Goal: Task Accomplishment & Management: Manage account settings

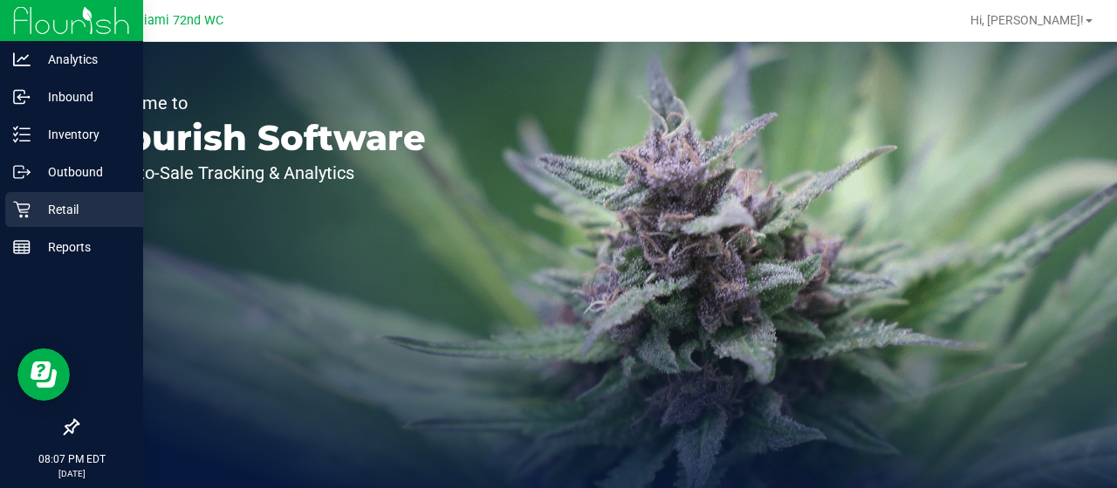
click at [20, 213] on icon at bounding box center [21, 209] width 17 height 17
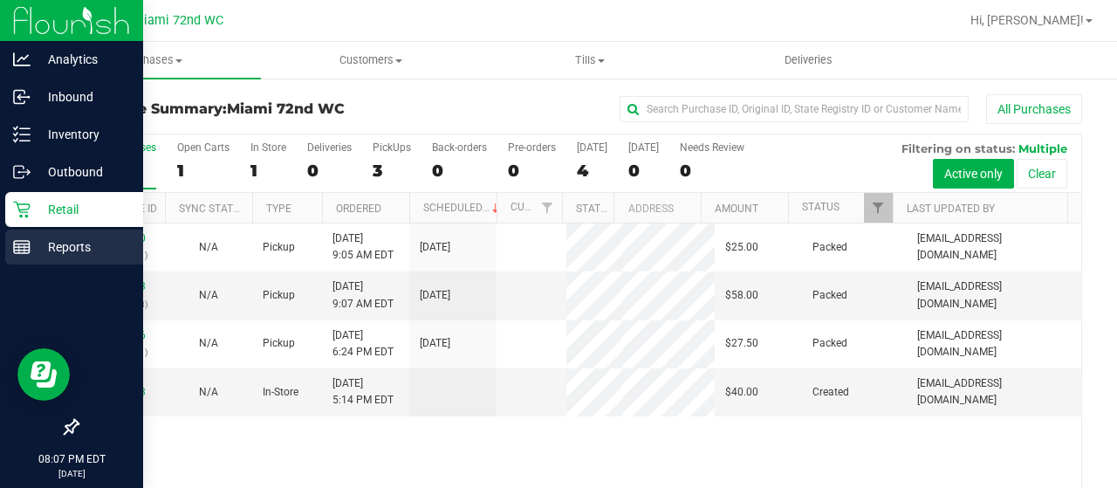
click at [39, 240] on p "Reports" at bounding box center [83, 246] width 105 height 21
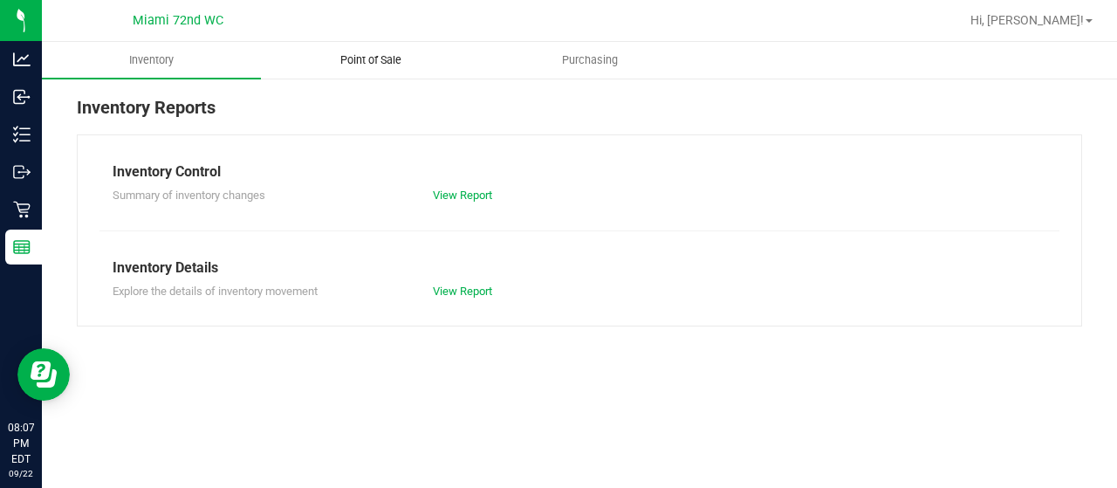
click at [345, 65] on span "Point of Sale" at bounding box center [371, 60] width 108 height 16
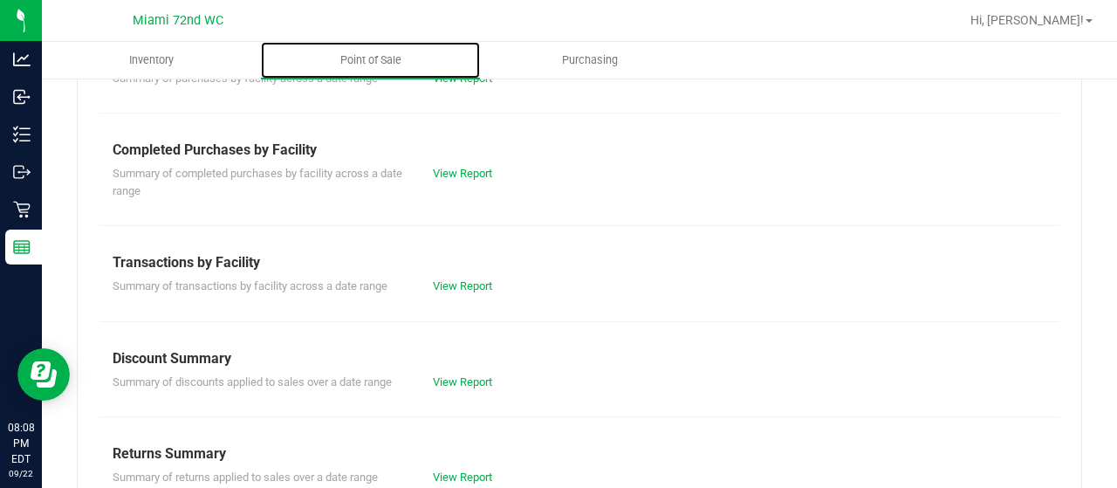
scroll to position [443, 0]
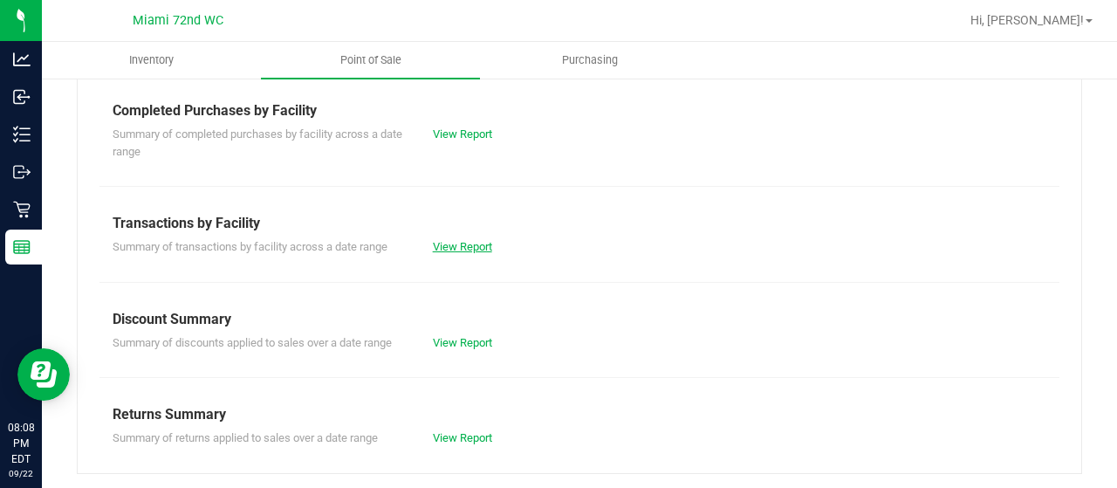
click at [447, 243] on link "View Report" at bounding box center [462, 246] width 59 height 13
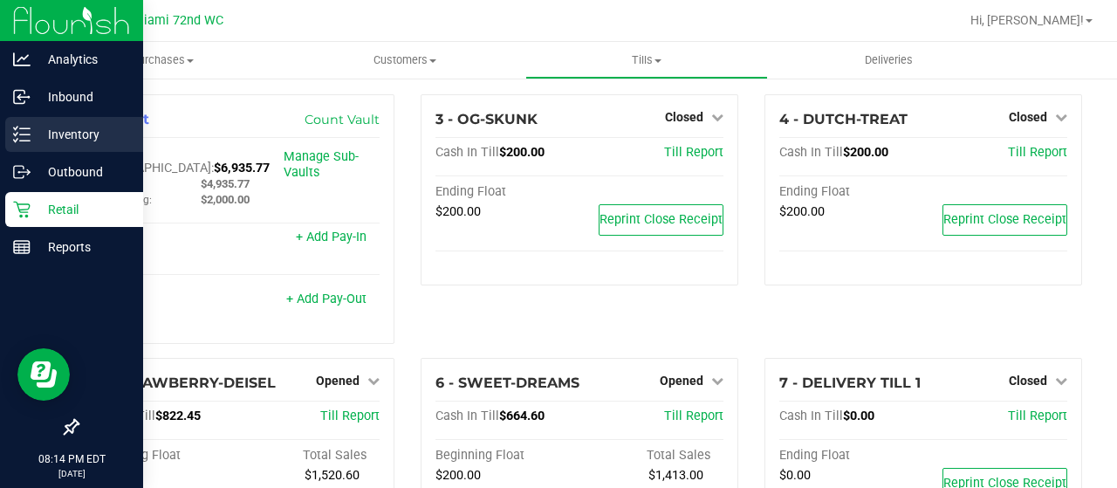
click at [38, 128] on p "Inventory" at bounding box center [83, 134] width 105 height 21
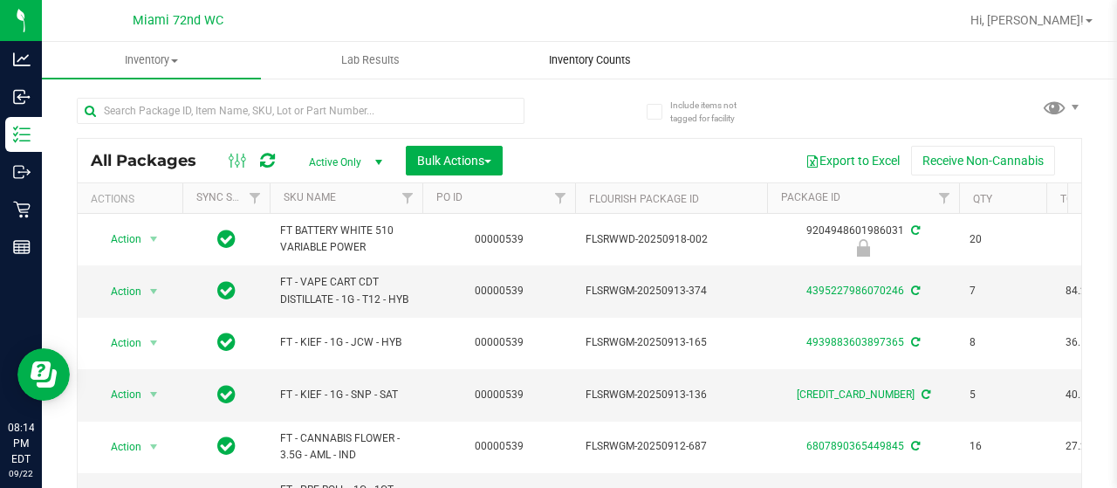
click at [604, 69] on uib-tab-heading "Inventory Counts" at bounding box center [589, 60] width 217 height 35
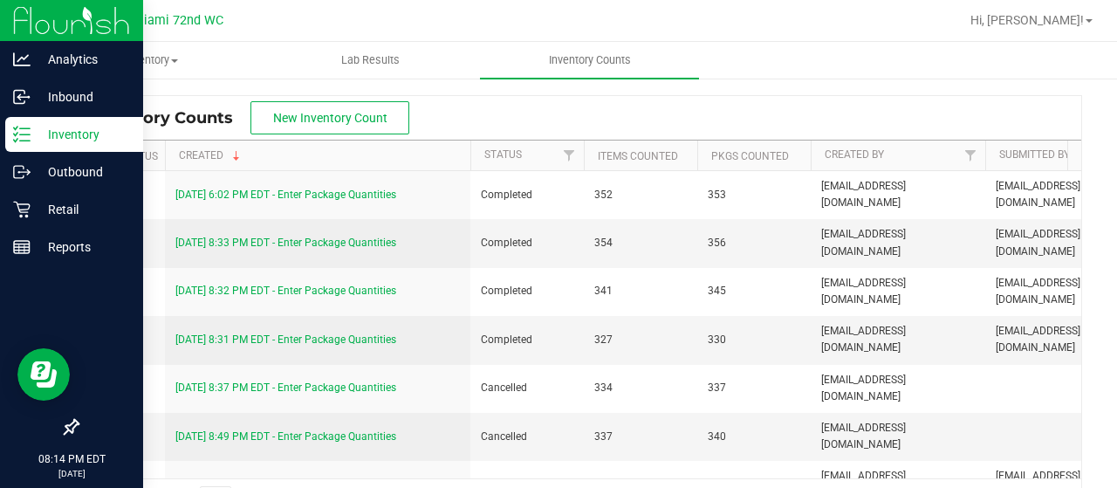
click at [9, 133] on div "Inventory" at bounding box center [74, 134] width 138 height 35
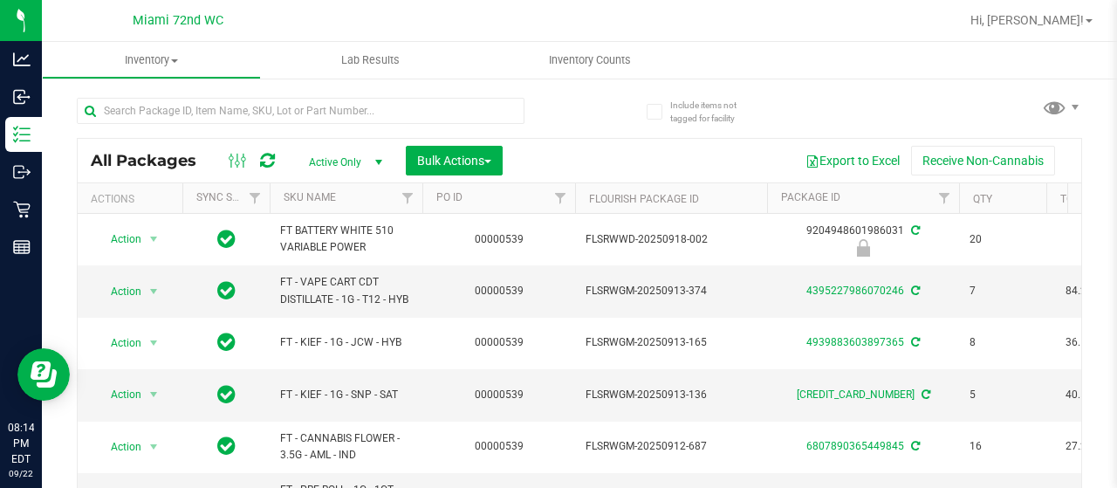
click at [365, 200] on th "SKU Name" at bounding box center [346, 198] width 153 height 31
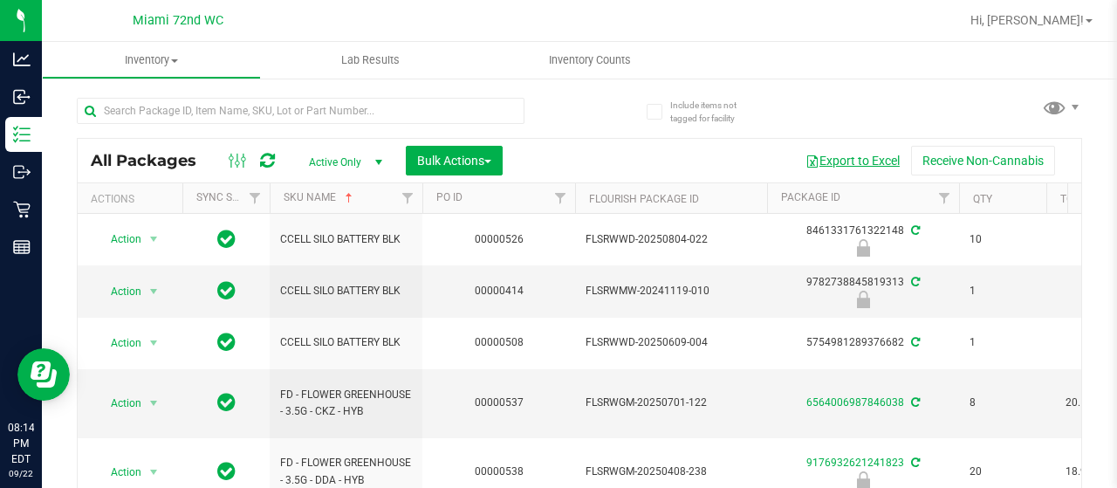
click at [861, 154] on button "Export to Excel" at bounding box center [852, 161] width 117 height 30
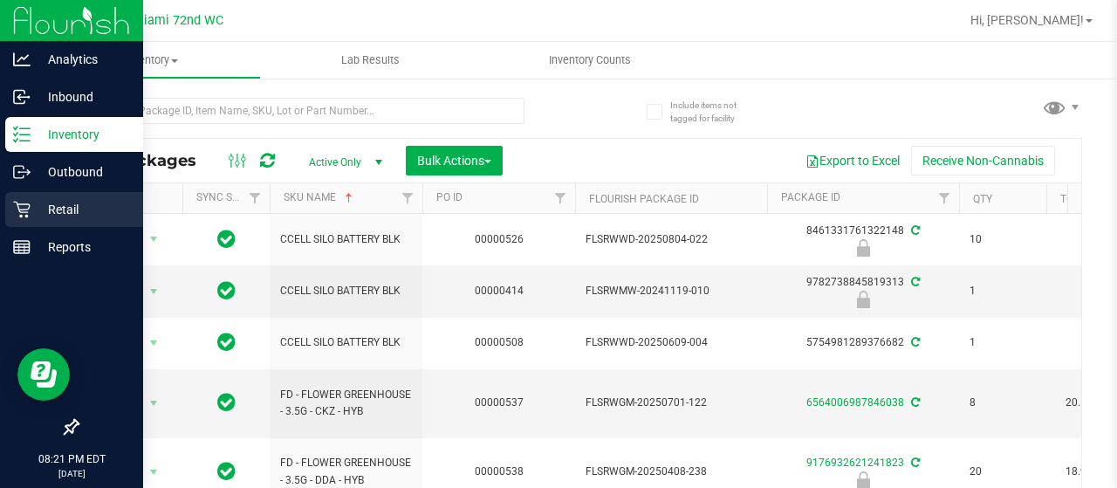
click at [22, 204] on icon at bounding box center [21, 210] width 17 height 17
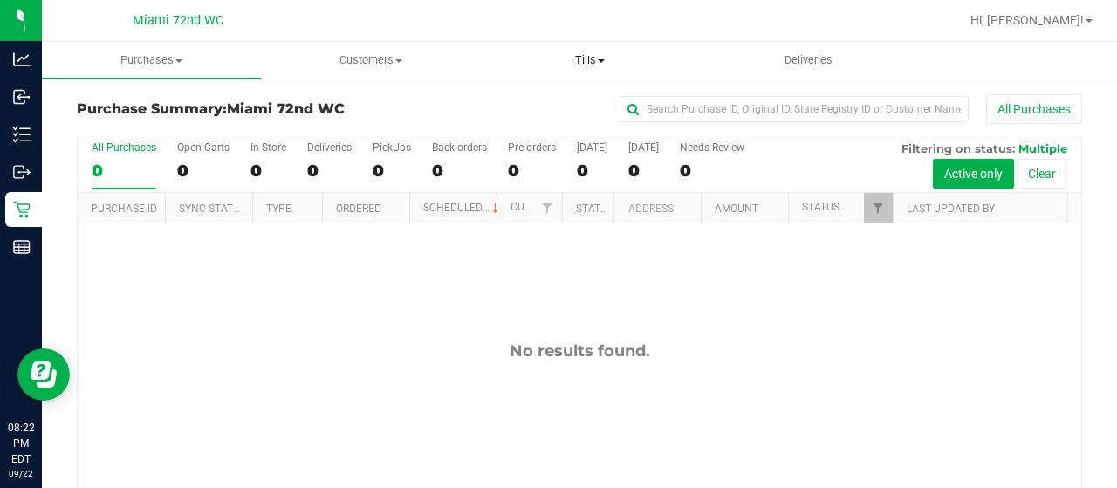
click at [605, 60] on span at bounding box center [601, 60] width 7 height 3
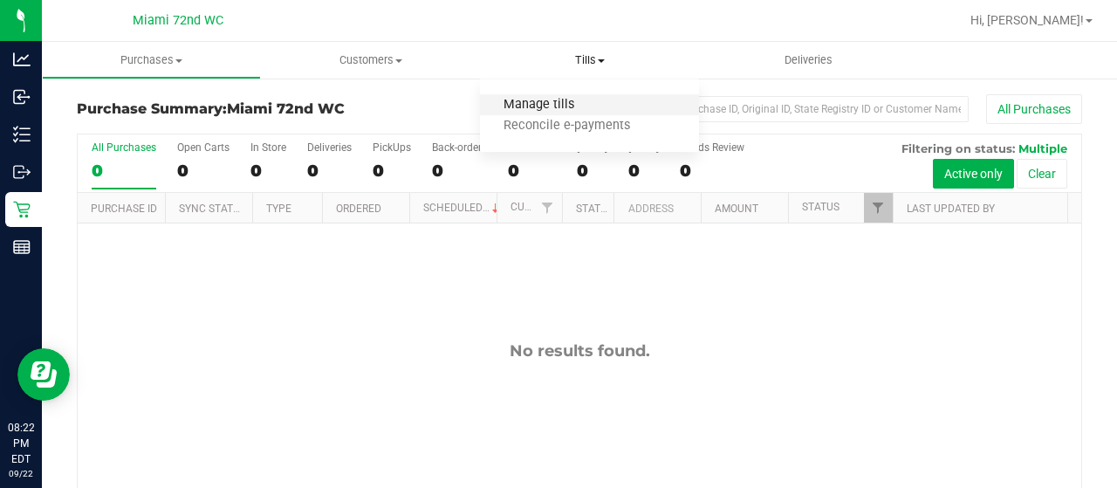
click at [577, 100] on span "Manage tills" at bounding box center [539, 105] width 118 height 15
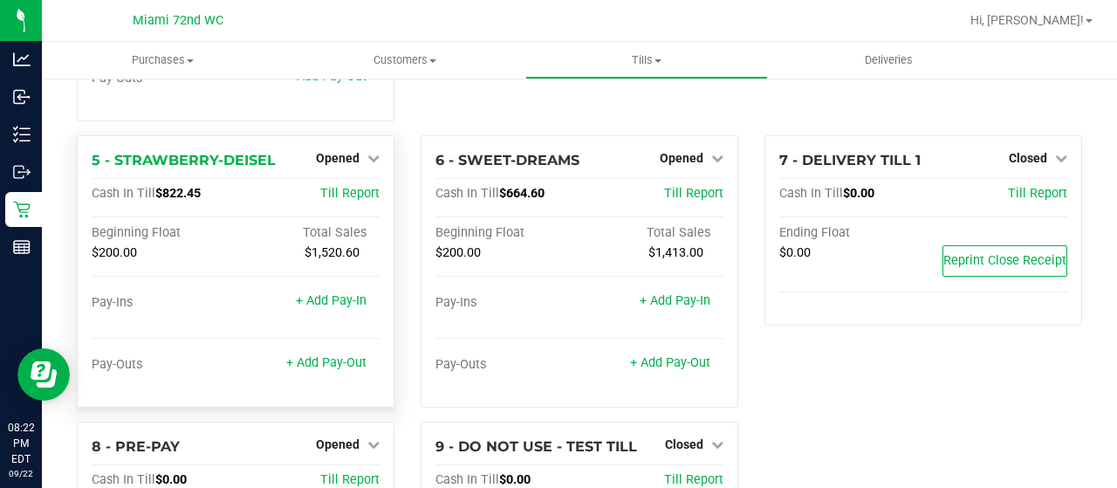
scroll to position [223, 0]
click at [345, 150] on span "Opened" at bounding box center [338, 157] width 44 height 14
click at [345, 186] on link "Close Till" at bounding box center [340, 193] width 47 height 14
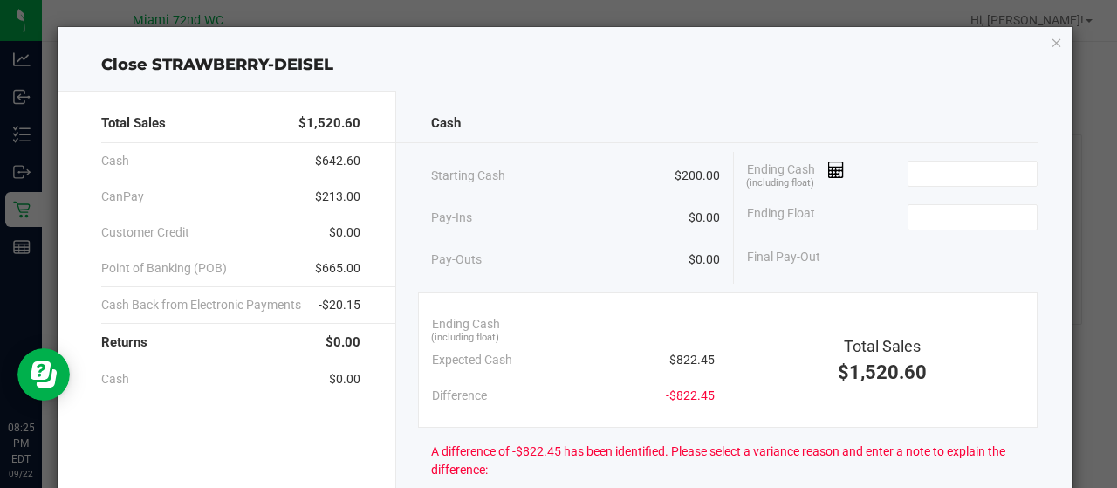
click at [914, 158] on div "Ending Cash (including float)" at bounding box center [892, 174] width 291 height 44
click at [917, 172] on input at bounding box center [972, 173] width 128 height 24
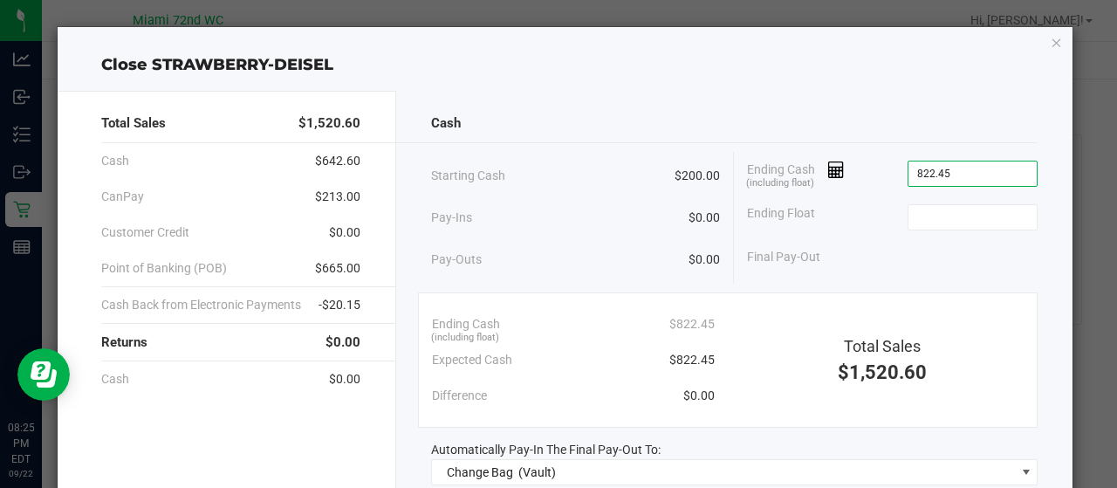
type input "$822.45"
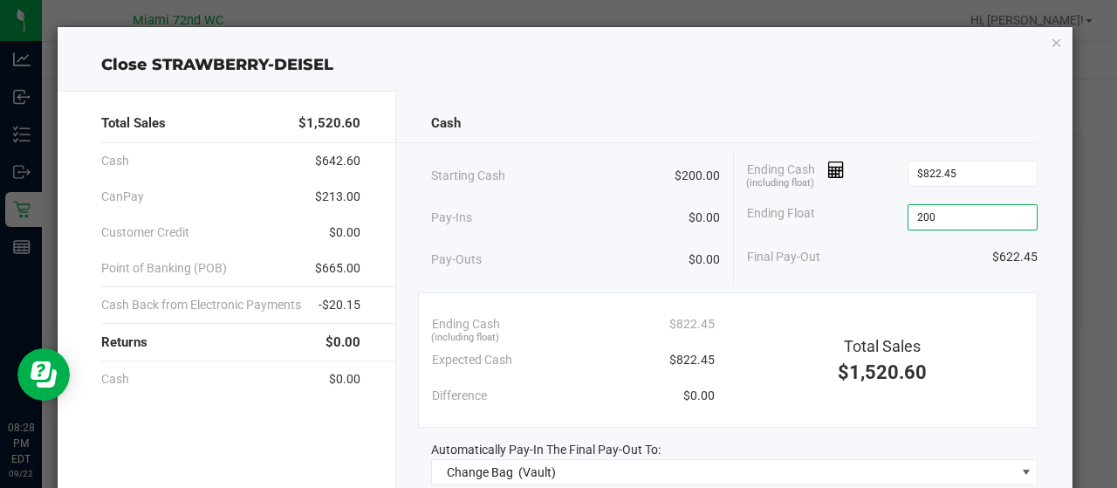
type input "$200.00"
click at [794, 233] on div "Ending Float $200.00" at bounding box center [892, 217] width 291 height 44
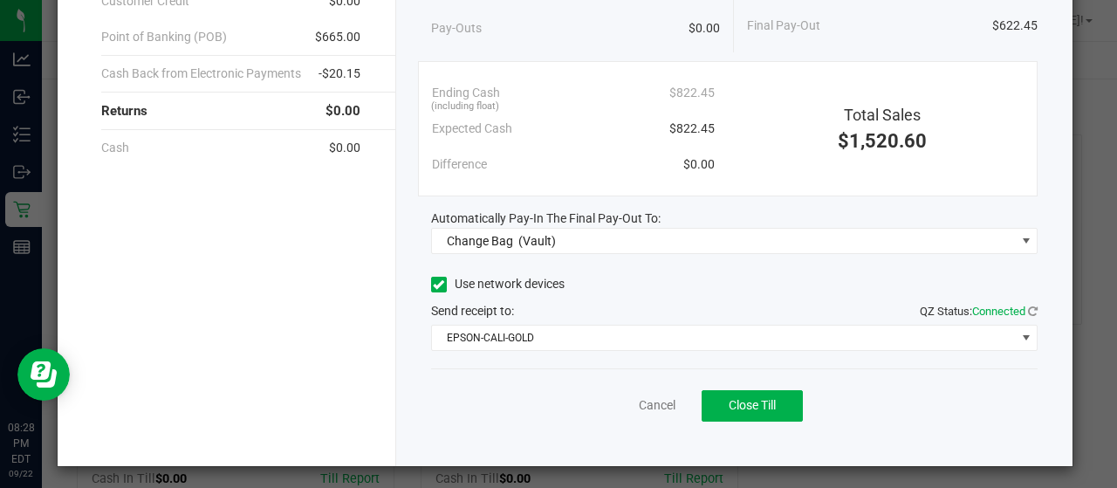
scroll to position [232, 0]
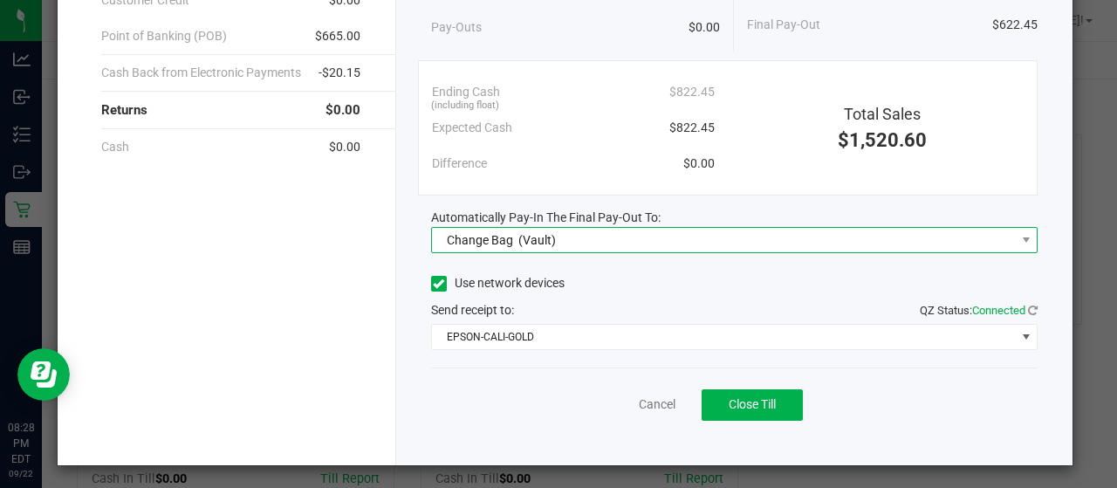
drag, startPoint x: 772, startPoint y: 236, endPoint x: 794, endPoint y: 233, distance: 22.0
click at [794, 233] on span "Change Bag (Vault)" at bounding box center [724, 240] width 584 height 24
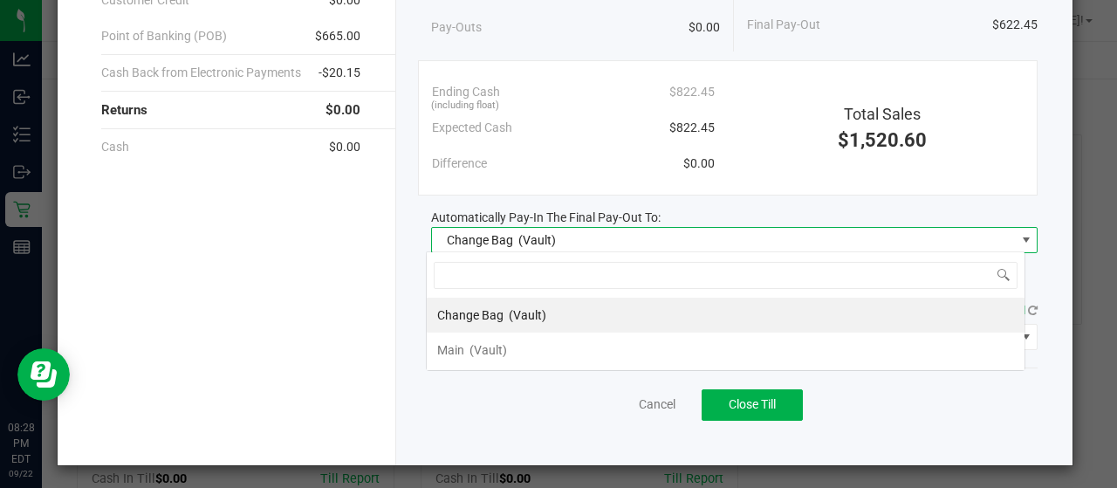
scroll to position [25, 599]
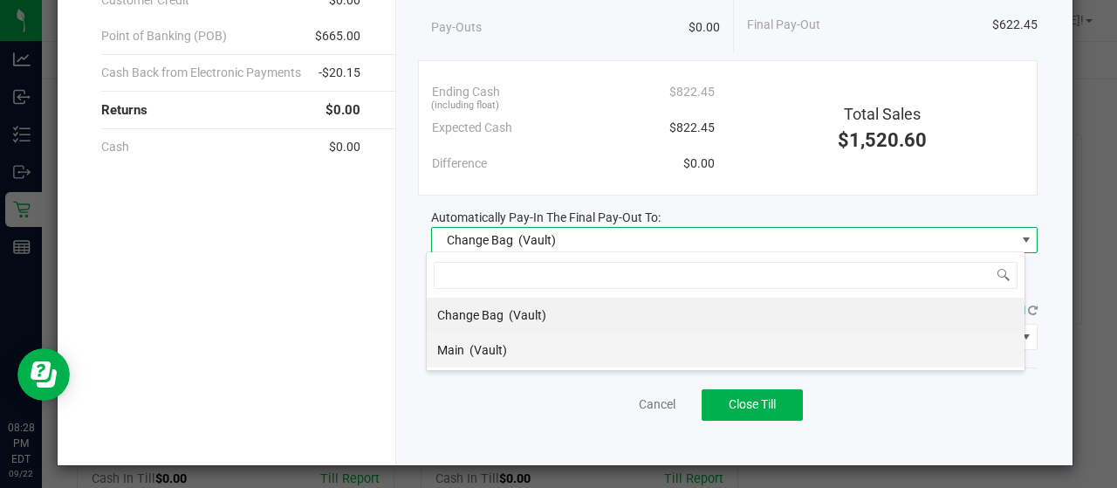
click at [609, 343] on li "Main (Vault)" at bounding box center [726, 349] width 598 height 35
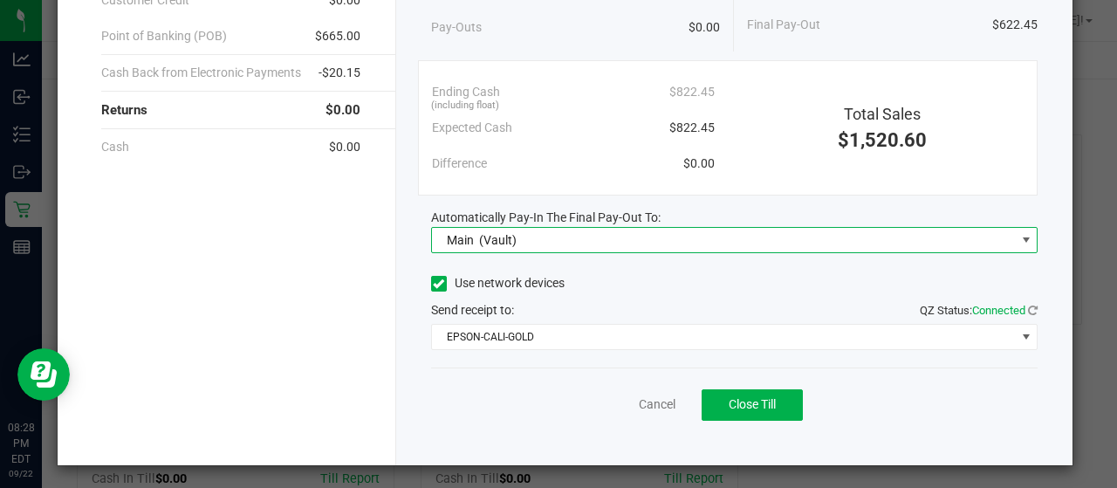
click at [649, 280] on div "Use network devices" at bounding box center [734, 283] width 607 height 26
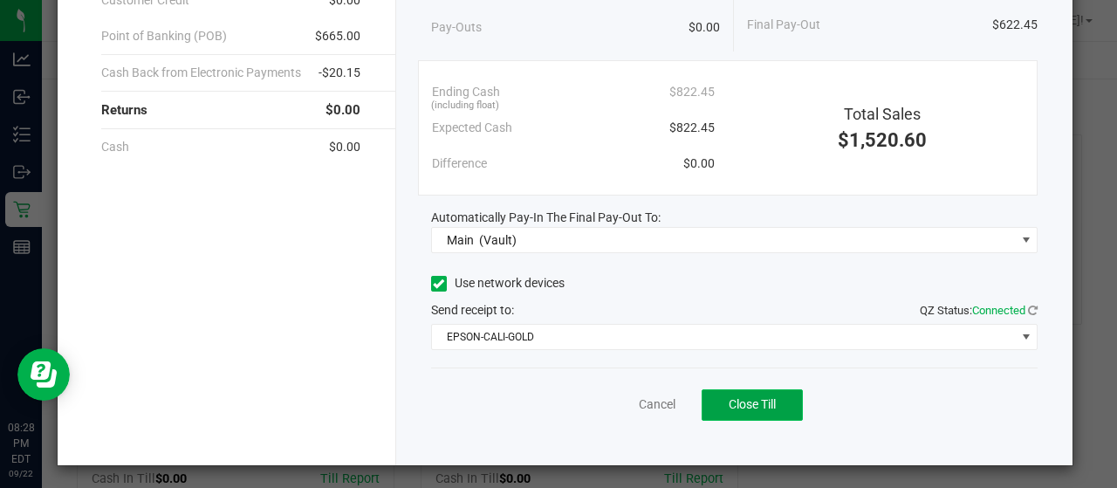
click at [759, 397] on span "Close Till" at bounding box center [751, 404] width 47 height 14
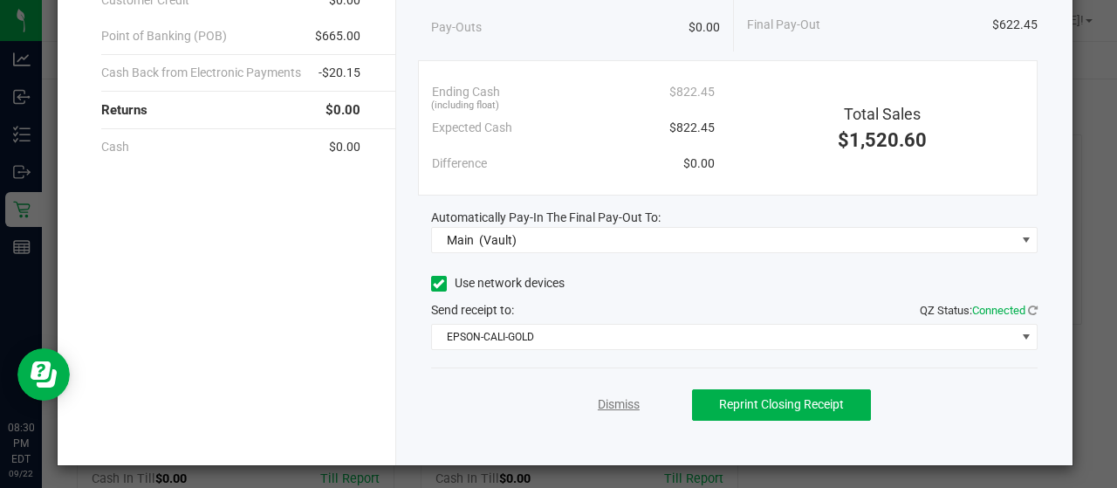
click at [628, 396] on link "Dismiss" at bounding box center [619, 404] width 42 height 18
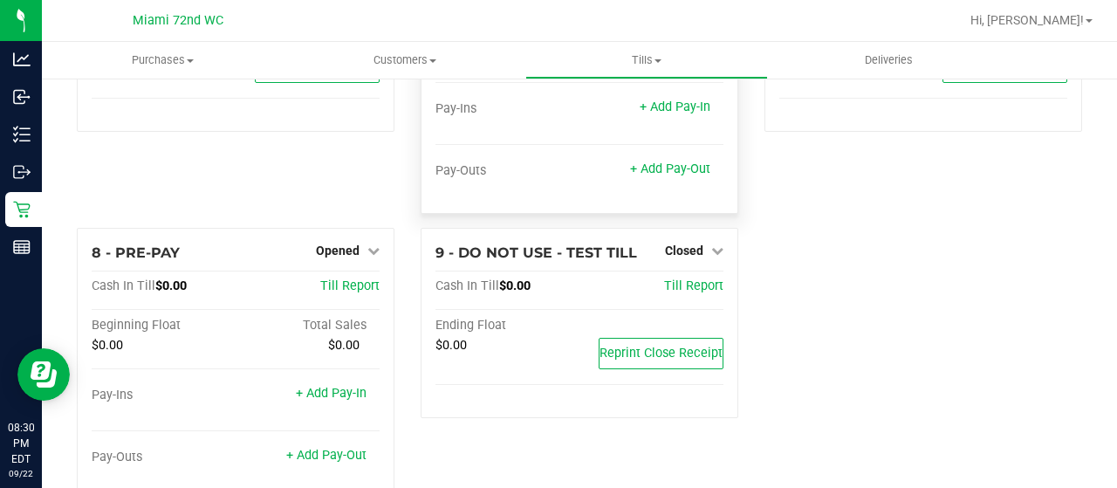
scroll to position [417, 0]
click at [338, 243] on span "Opened" at bounding box center [338, 250] width 44 height 14
click at [338, 278] on link "Close Till" at bounding box center [340, 285] width 47 height 14
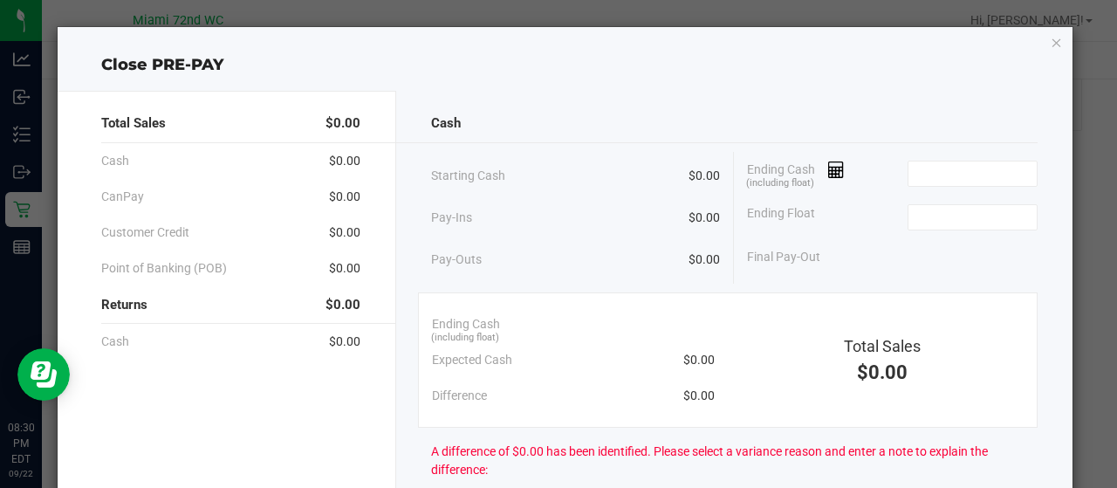
click at [931, 195] on div "Ending Float" at bounding box center [892, 217] width 291 height 44
click at [924, 182] on input at bounding box center [972, 173] width 128 height 24
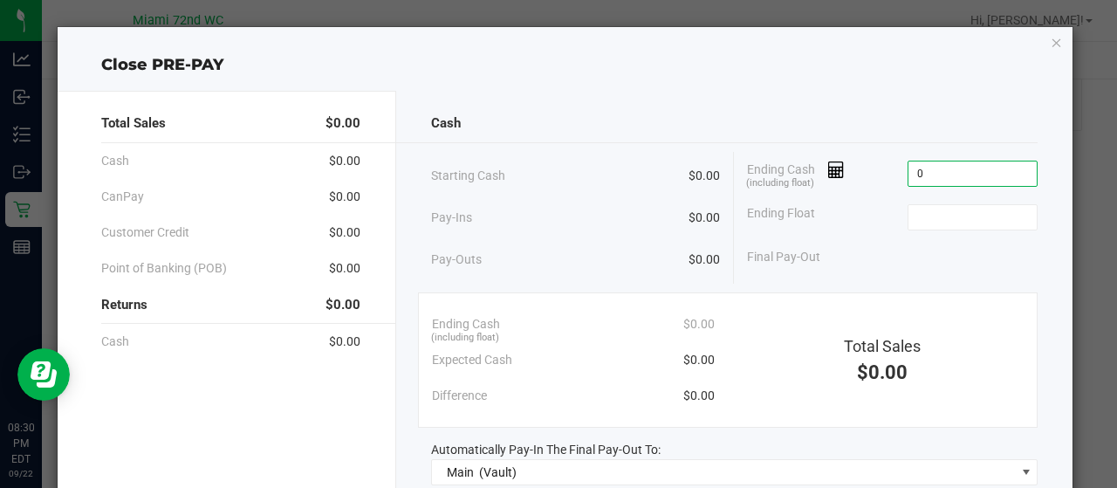
type input "$0.00"
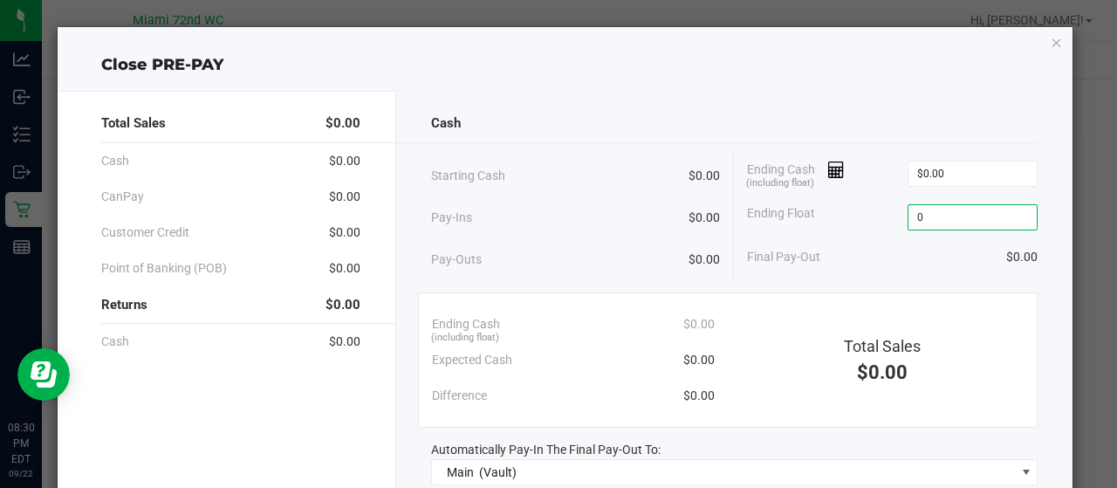
type input "$0.00"
click at [808, 239] on div "Final Pay-Out $0.00" at bounding box center [892, 257] width 291 height 36
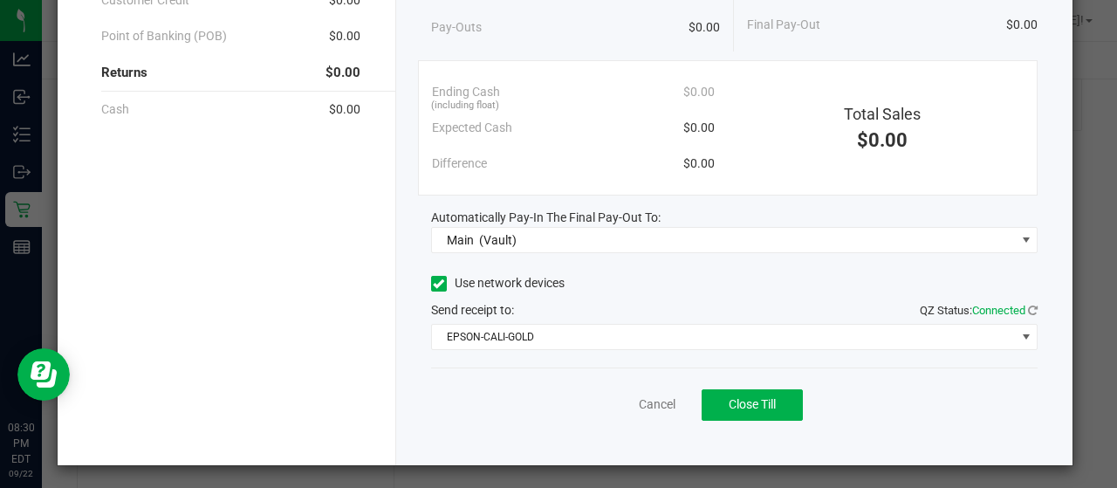
click at [745, 380] on div "Cancel Close Till" at bounding box center [734, 400] width 607 height 67
click at [742, 399] on span "Close Till" at bounding box center [751, 404] width 47 height 14
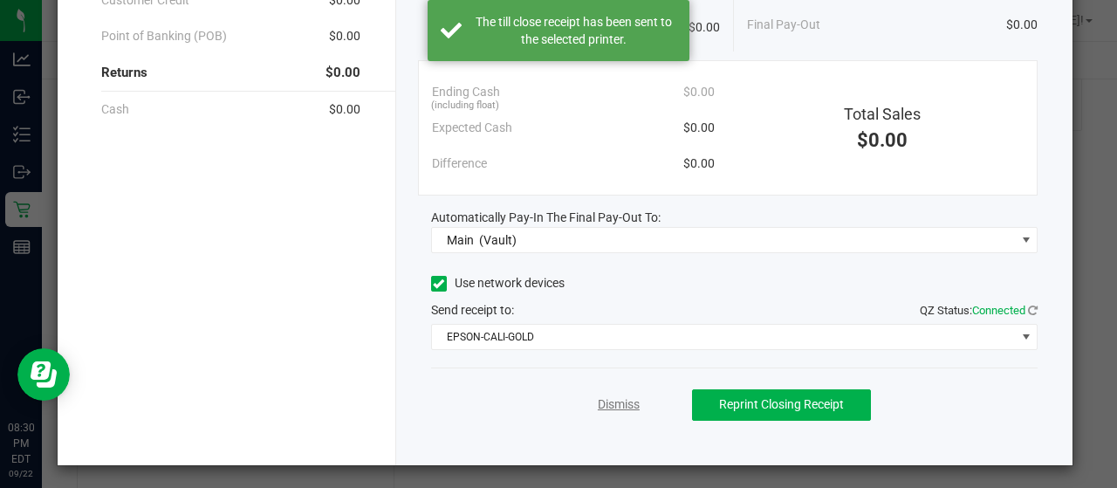
click at [598, 399] on link "Dismiss" at bounding box center [619, 404] width 42 height 18
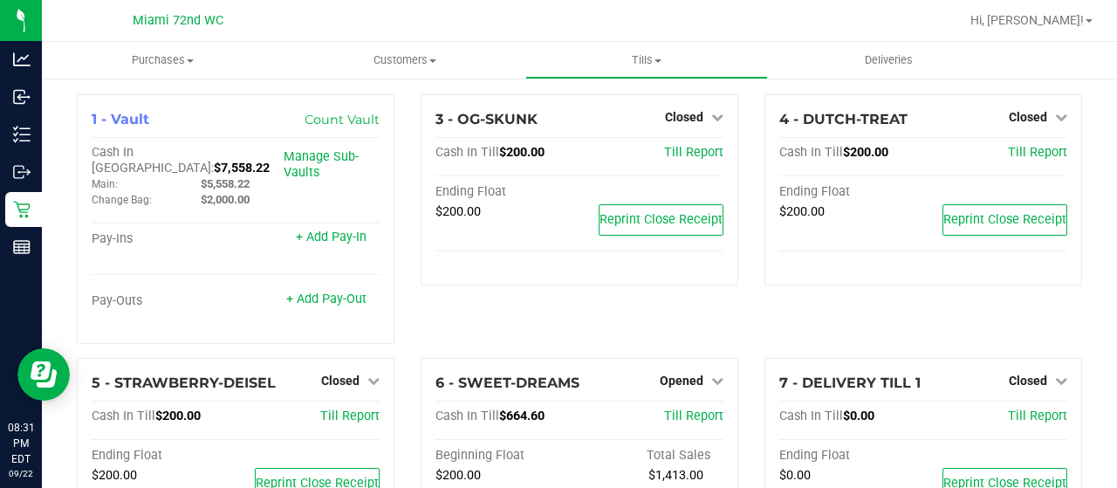
scroll to position [113, 0]
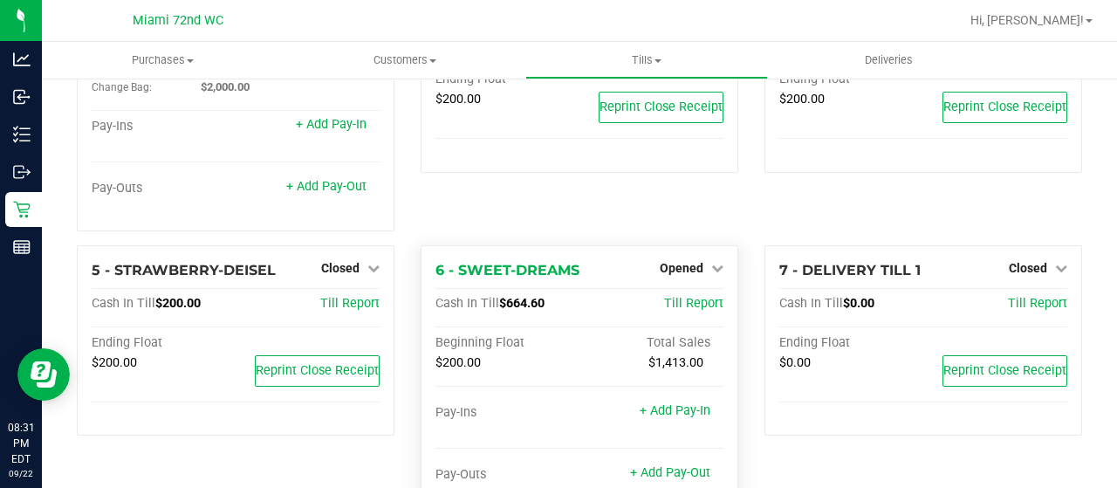
click at [693, 263] on div "Opened" at bounding box center [692, 267] width 64 height 21
click at [685, 261] on span "Opened" at bounding box center [682, 268] width 44 height 14
click at [672, 297] on link "Close Till" at bounding box center [683, 304] width 47 height 14
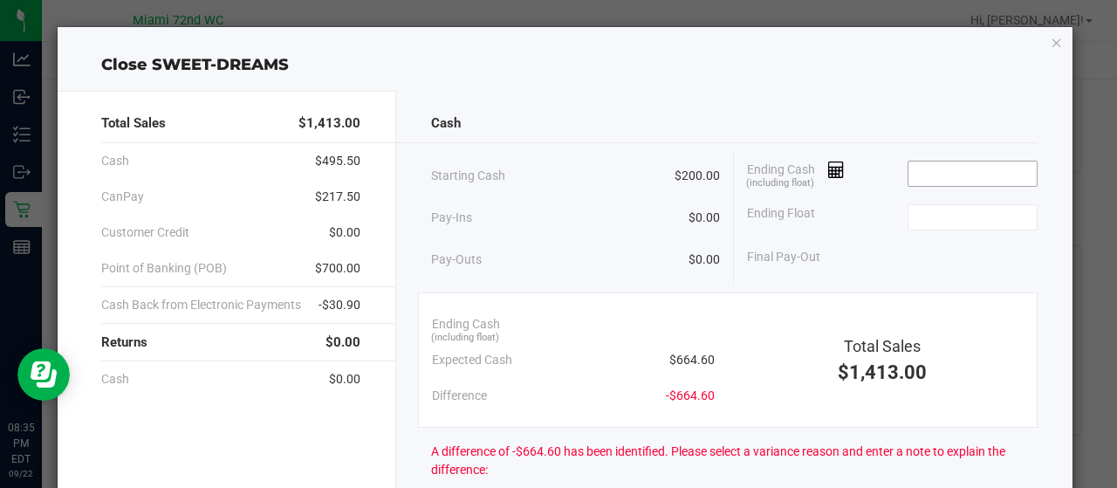
click at [908, 175] on input at bounding box center [972, 173] width 128 height 24
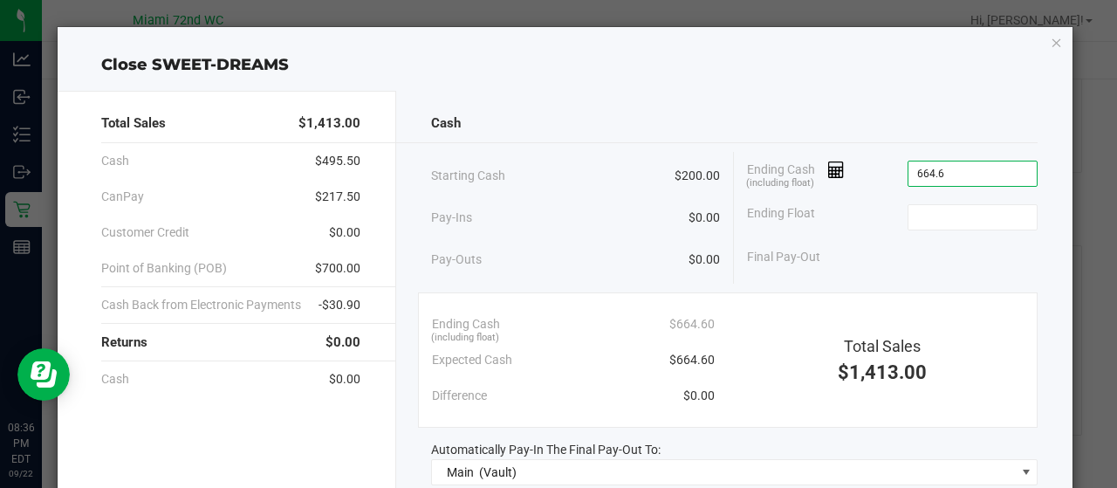
type input "$664.60"
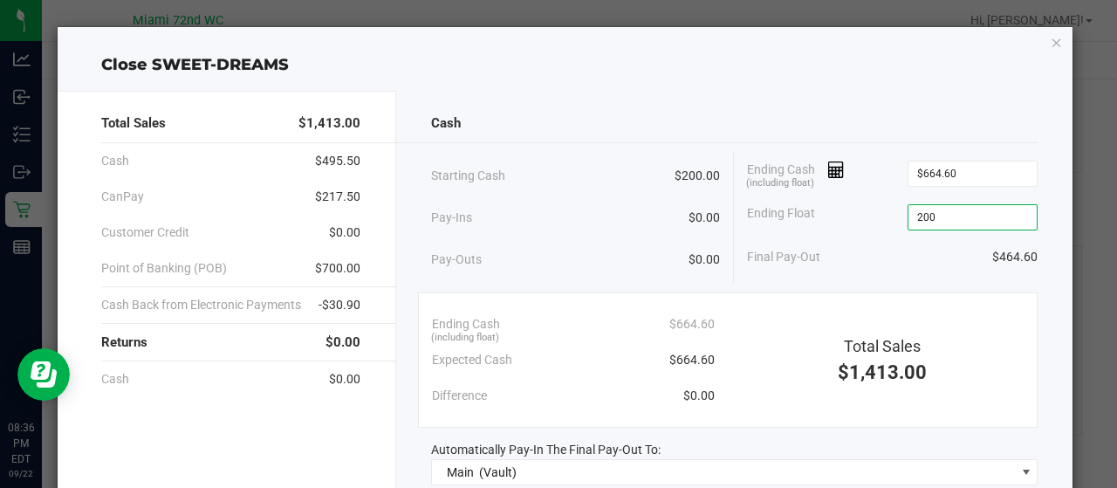
type input "$200.00"
click at [744, 287] on div "Cash Starting Cash $200.00 Pay-Ins $0.00 Pay-Outs $0.00 Ending Cash (including …" at bounding box center [734, 394] width 677 height 606
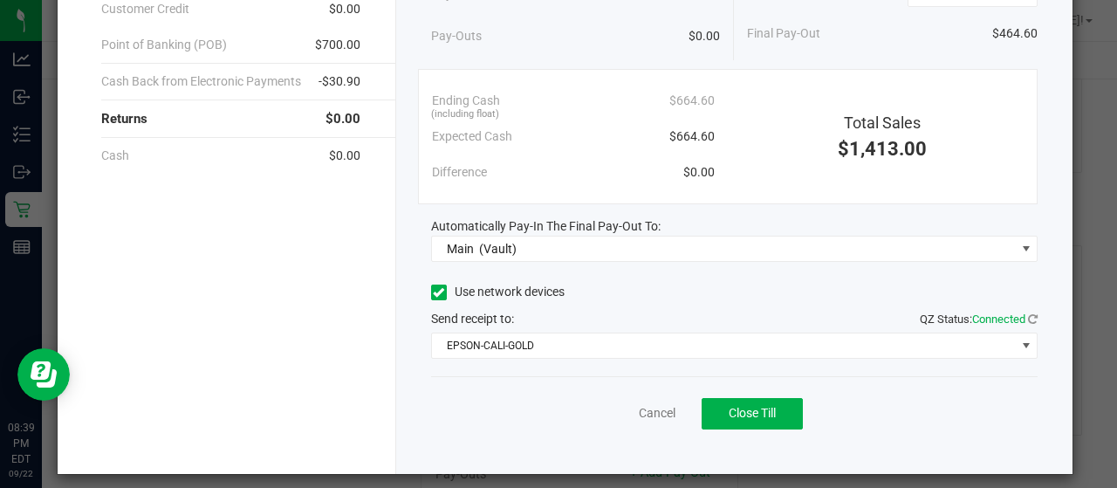
scroll to position [232, 0]
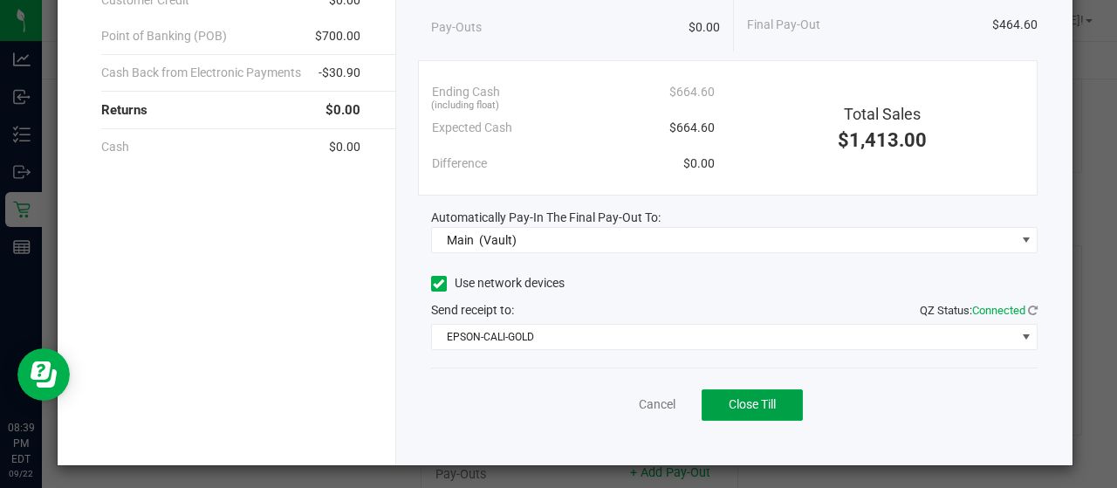
click at [733, 389] on button "Close Till" at bounding box center [751, 404] width 101 height 31
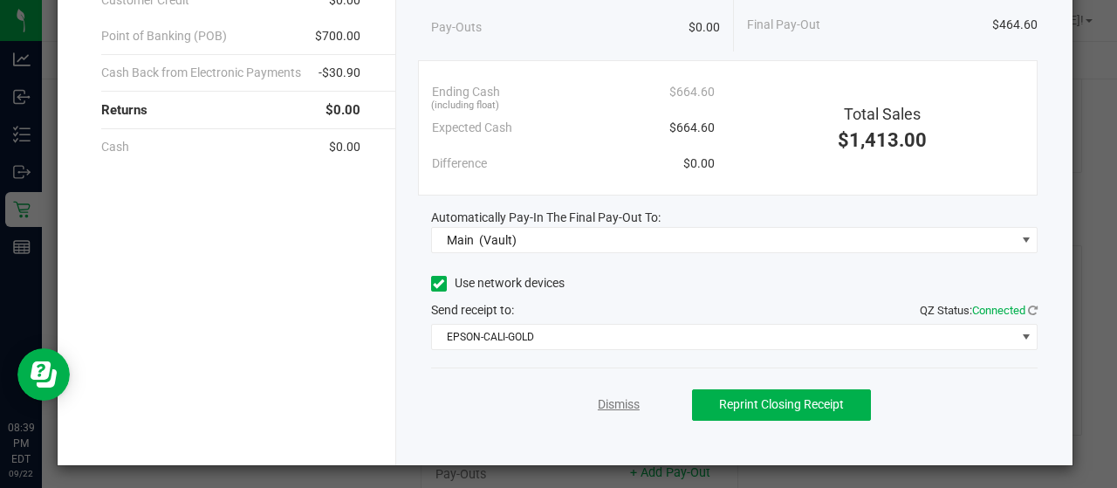
click at [611, 395] on link "Dismiss" at bounding box center [619, 404] width 42 height 18
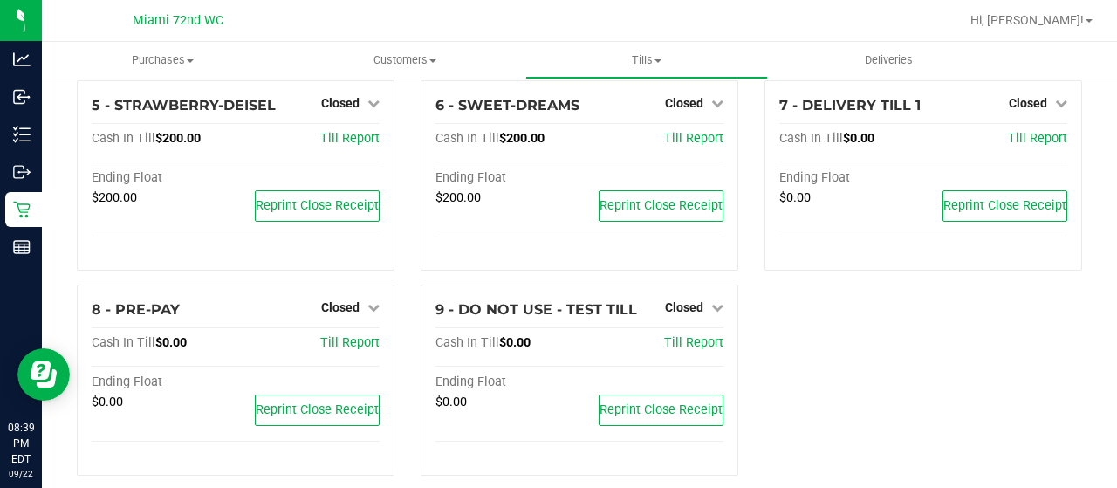
scroll to position [0, 0]
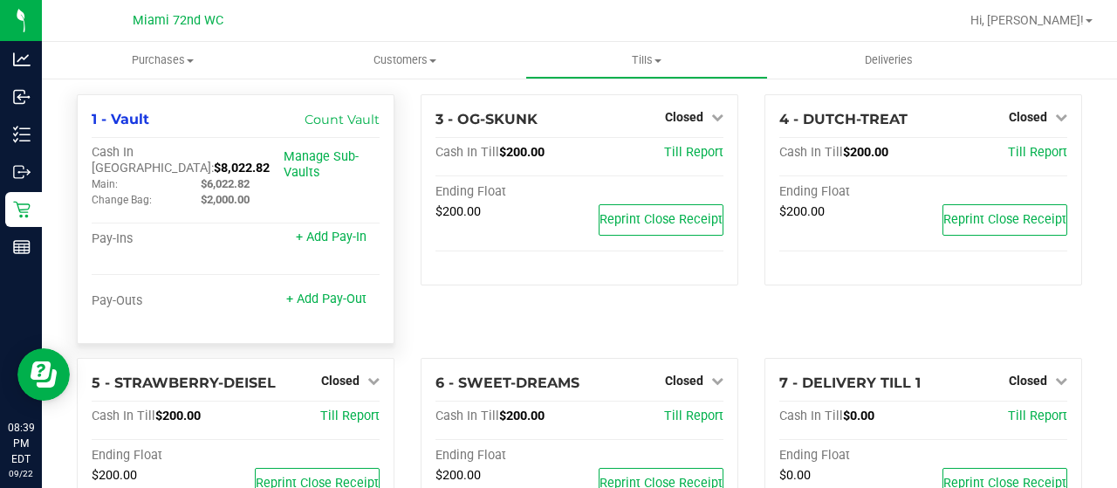
click at [214, 161] on span "$8,022.82" at bounding box center [242, 168] width 56 height 15
copy span "8,022.82"
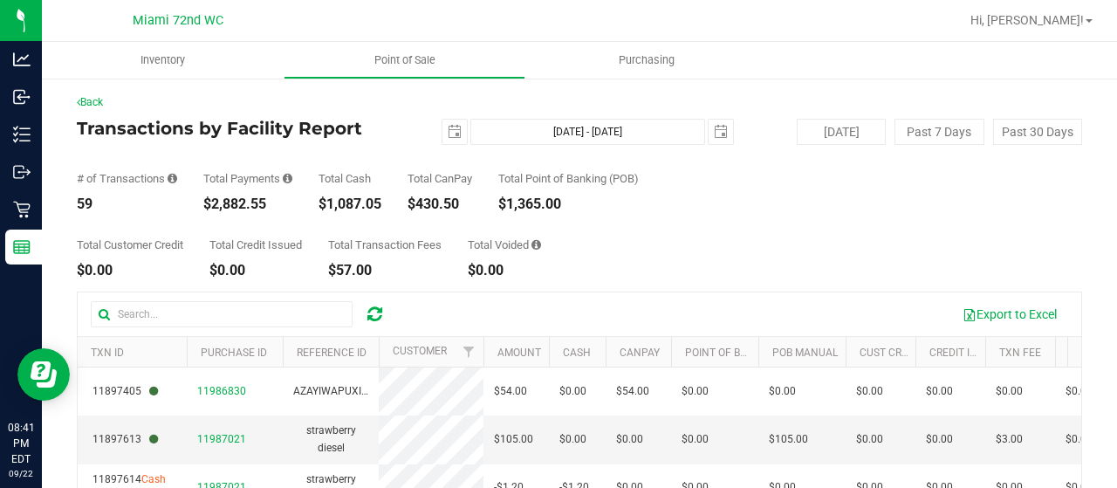
click at [245, 200] on div "$2,882.55" at bounding box center [247, 204] width 89 height 14
copy div "2,882.55"
click at [431, 136] on div "[DATE] [DATE] - [DATE] [DATE]" at bounding box center [573, 132] width 348 height 26
click at [442, 133] on span "select" at bounding box center [454, 132] width 24 height 24
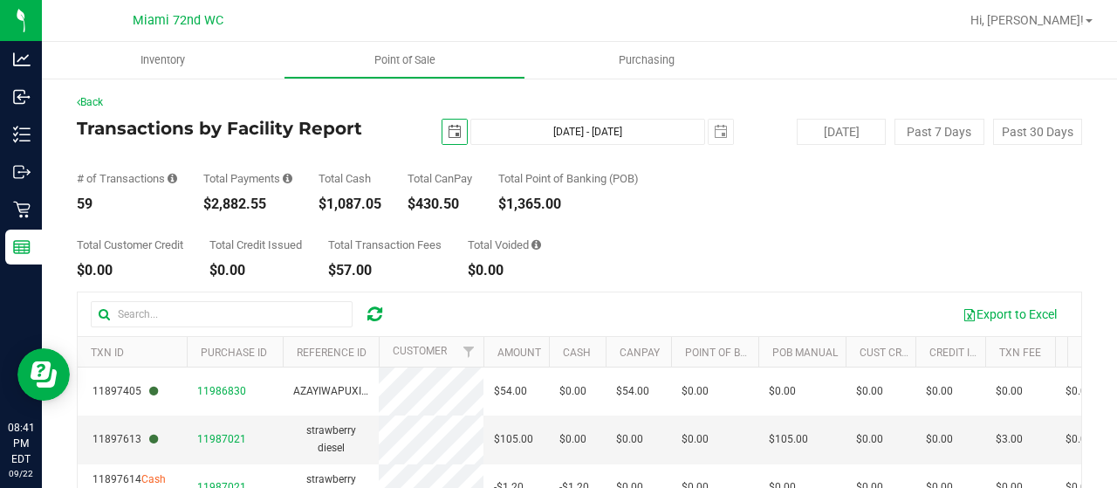
click at [454, 127] on span "select" at bounding box center [455, 132] width 14 height 14
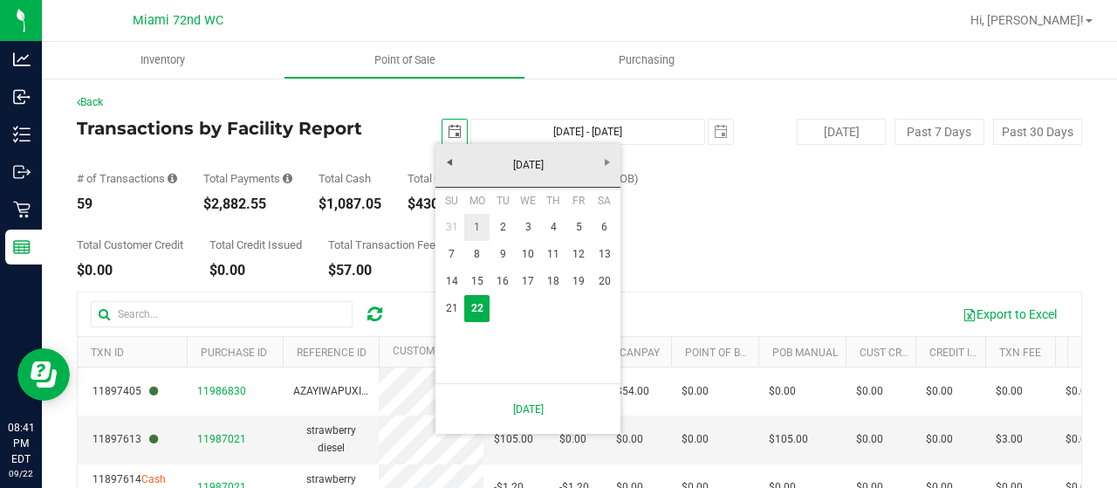
click at [485, 226] on link "1" at bounding box center [476, 227] width 25 height 27
type input "2025-09-01"
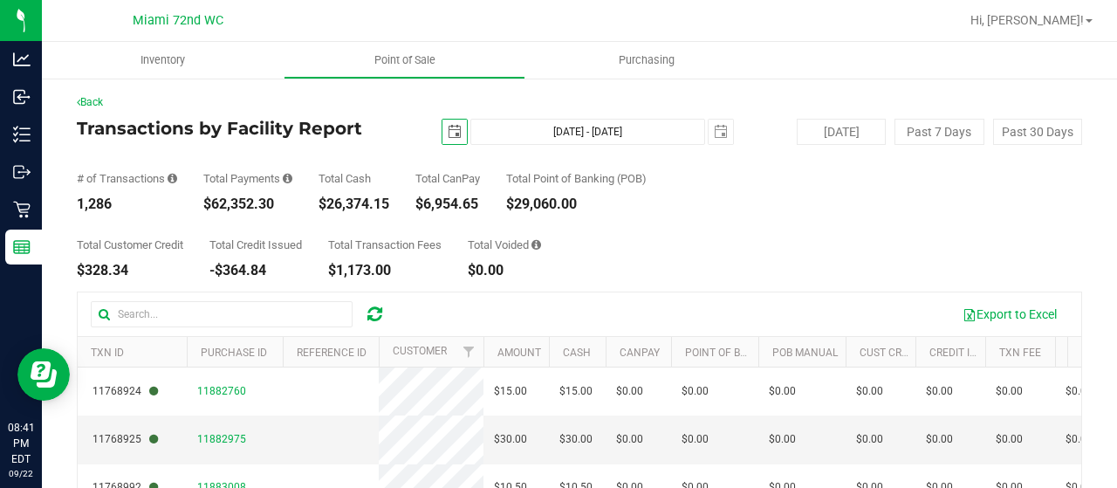
click at [234, 204] on div "$62,352.30" at bounding box center [247, 204] width 89 height 14
copy div "62,352.30"
click at [797, 126] on button "[DATE]" at bounding box center [841, 132] width 89 height 26
type input "[DATE] - [DATE]"
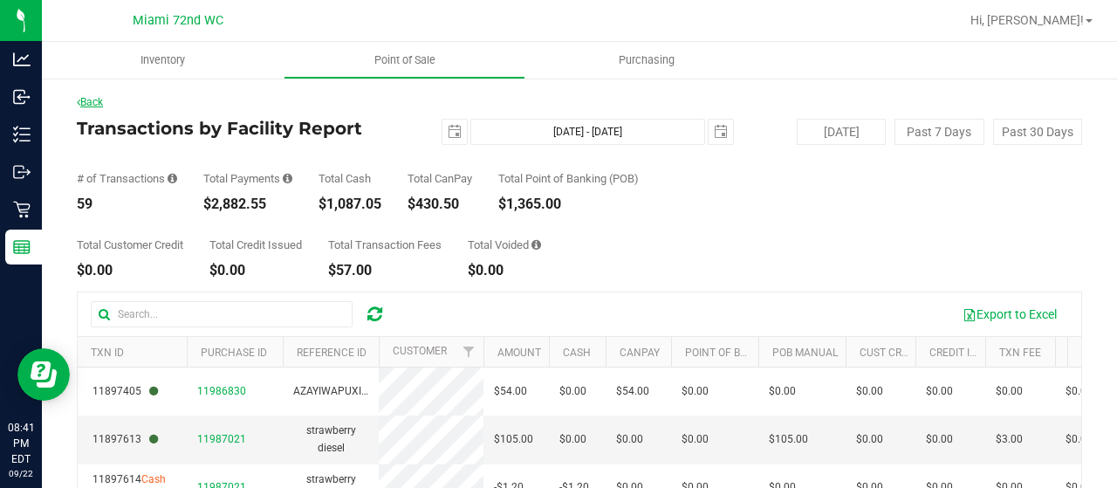
click at [94, 96] on link "Back" at bounding box center [90, 102] width 26 height 12
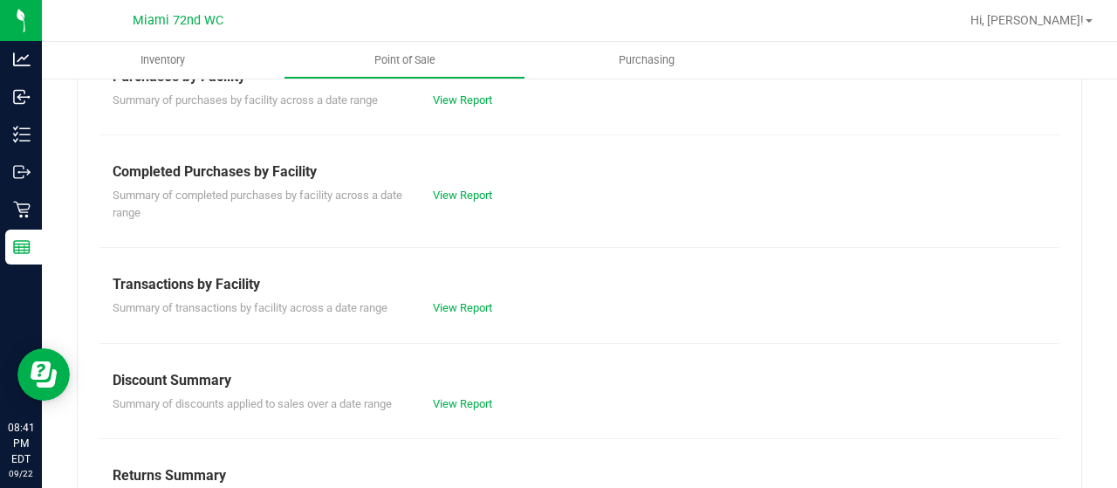
scroll to position [443, 0]
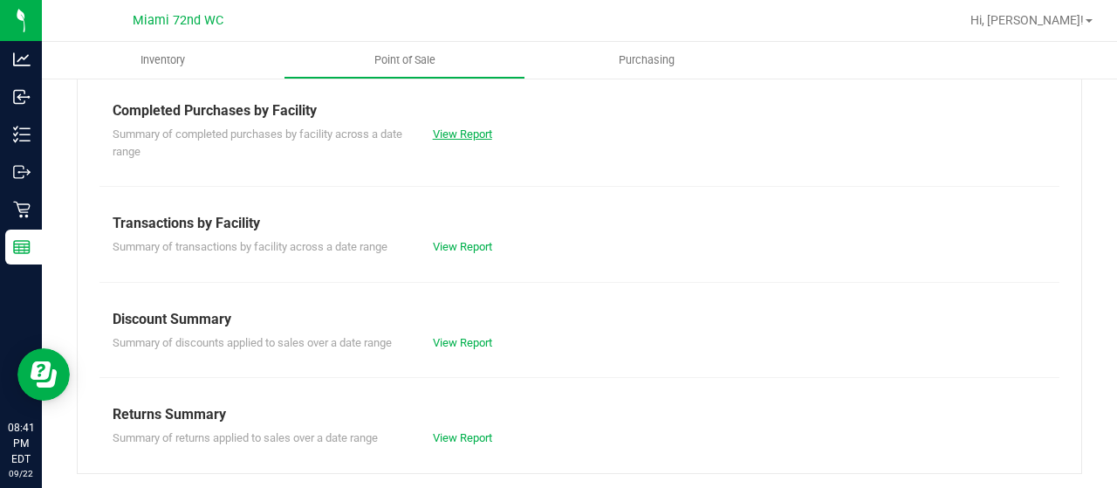
click at [462, 127] on link "View Report" at bounding box center [462, 133] width 59 height 13
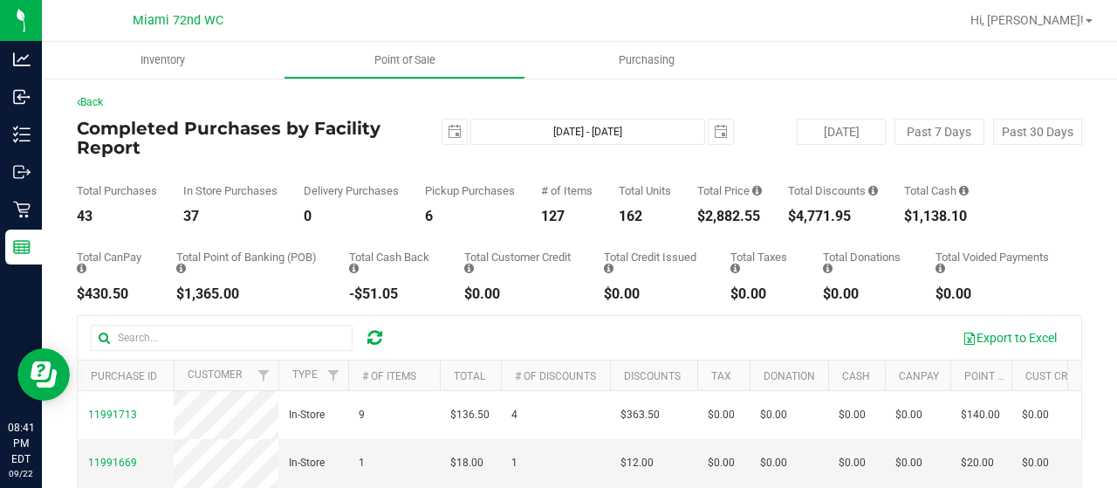
click at [834, 214] on div "$4,771.95" at bounding box center [833, 216] width 90 height 14
copy div "4,771.95"
click at [97, 96] on link "Back" at bounding box center [90, 102] width 26 height 12
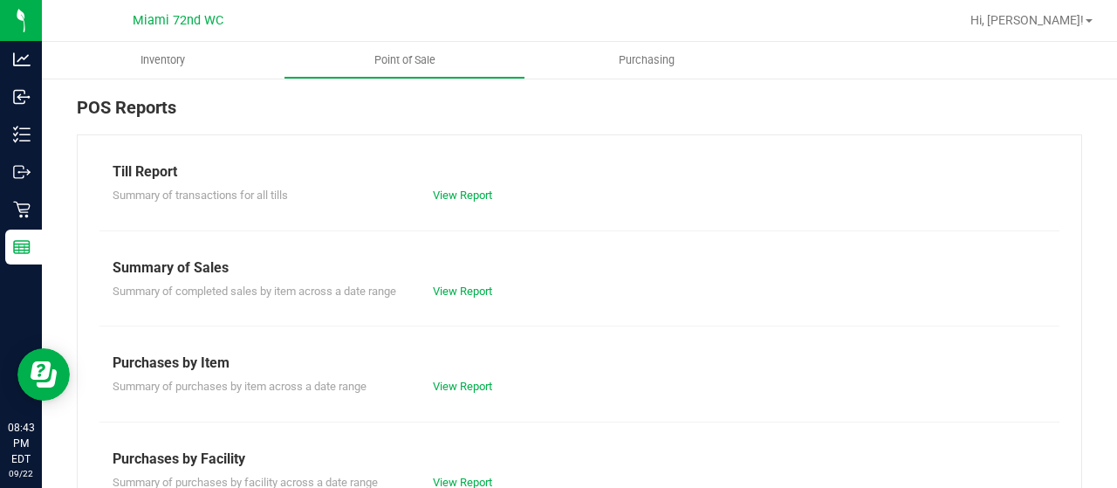
scroll to position [443, 0]
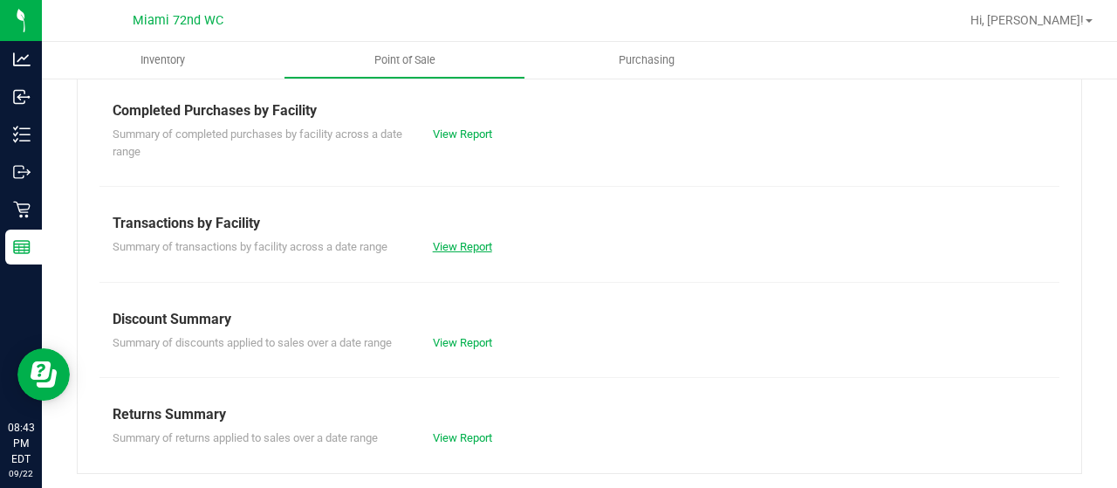
click at [443, 242] on link "View Report" at bounding box center [462, 246] width 59 height 13
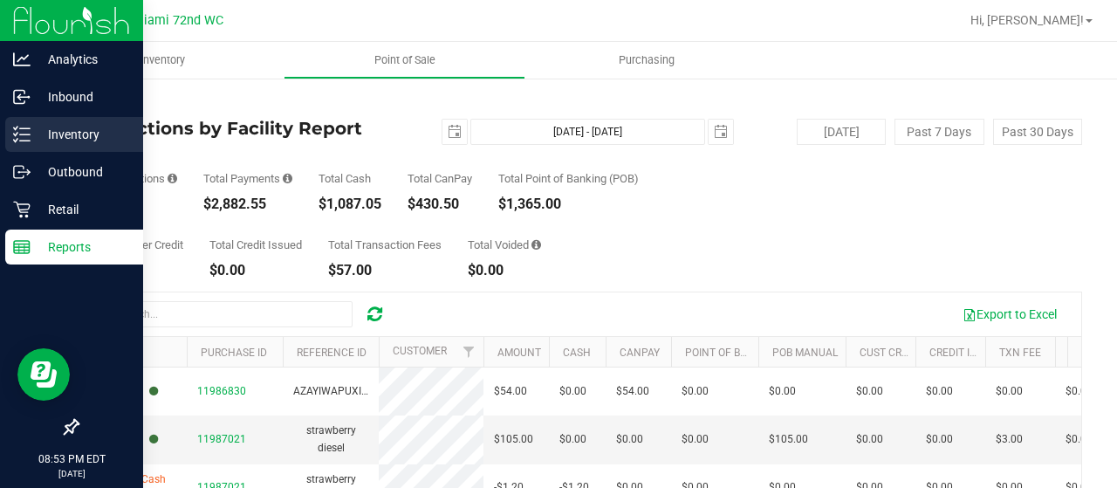
click at [26, 122] on div "Inventory" at bounding box center [74, 134] width 138 height 35
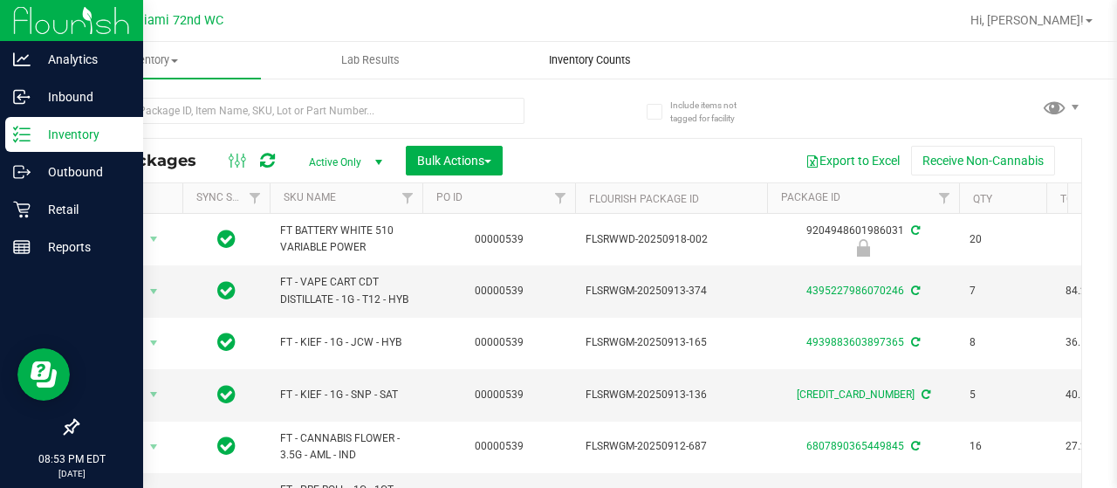
click at [590, 59] on span "Inventory Counts" at bounding box center [589, 60] width 129 height 16
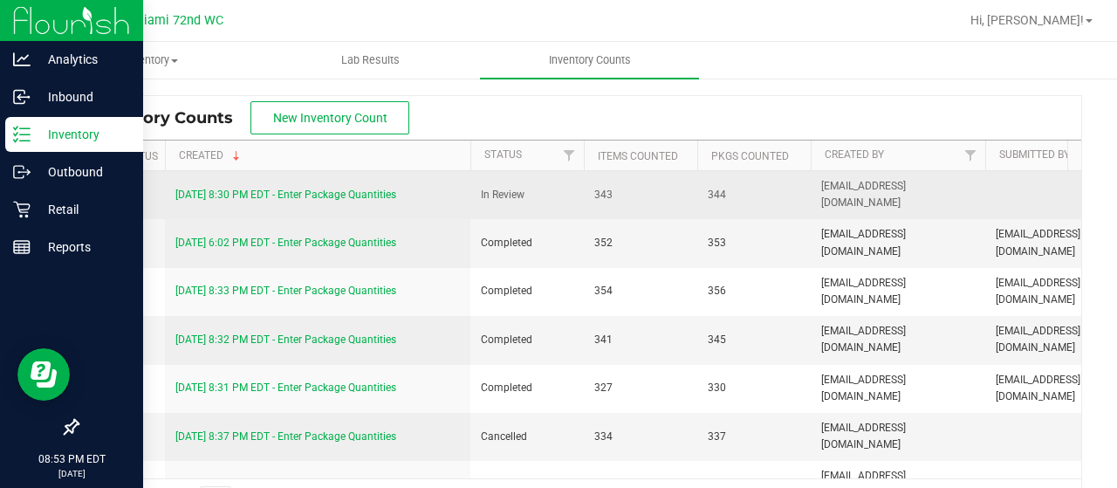
drag, startPoint x: 338, startPoint y: 192, endPoint x: 345, endPoint y: 200, distance: 10.5
click at [345, 200] on div "9/22/25 8:30 PM EDT - Enter Package Quantities" at bounding box center [317, 195] width 284 height 17
click at [344, 193] on link "9/22/25 8:30 PM EDT - Enter Package Quantities" at bounding box center [285, 194] width 221 height 12
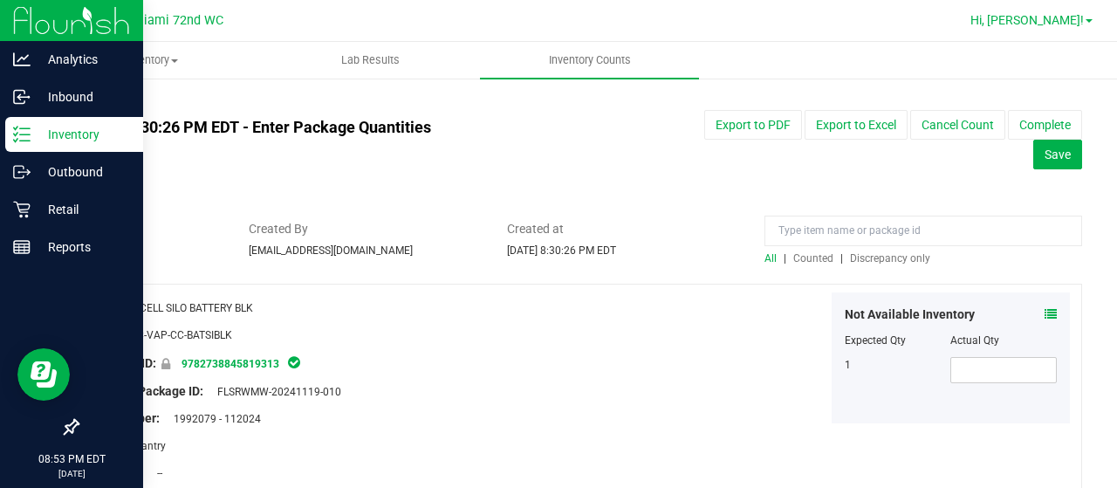
click at [1061, 22] on span "Hi, [PERSON_NAME]!" at bounding box center [1026, 20] width 113 height 14
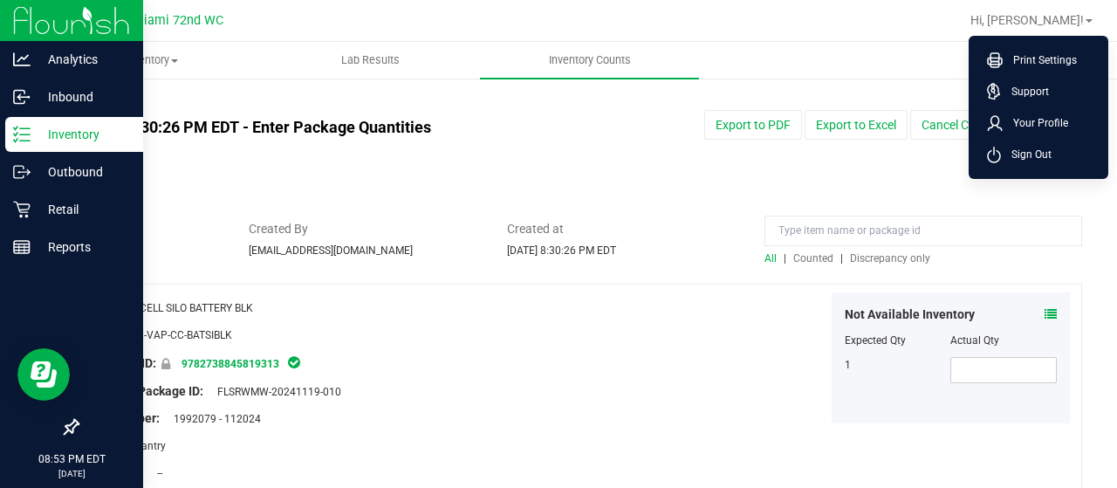
click at [916, 164] on div "Export to PDF Export to Excel Cancel Count Complete Save" at bounding box center [881, 139] width 430 height 59
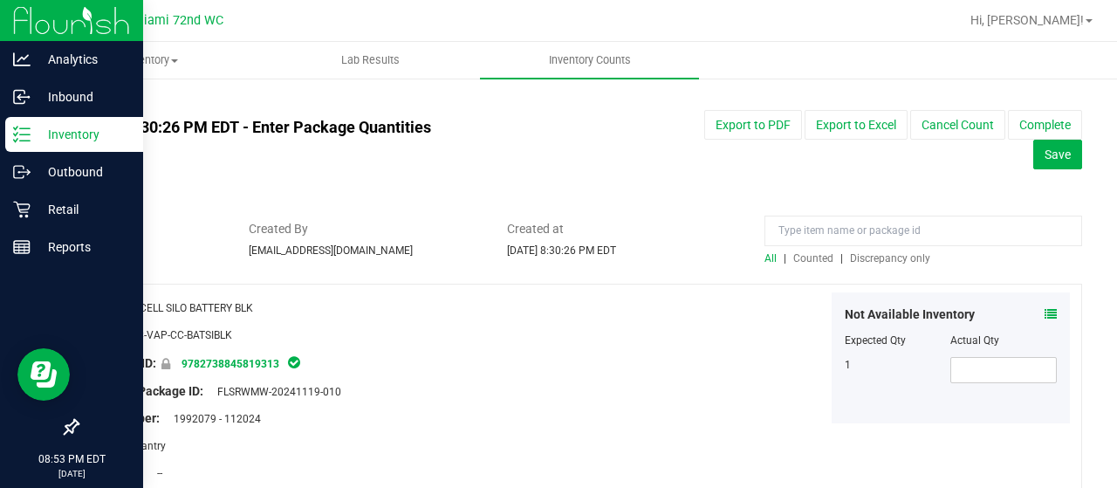
click at [861, 256] on span "Discrepancy only" at bounding box center [890, 258] width 80 height 12
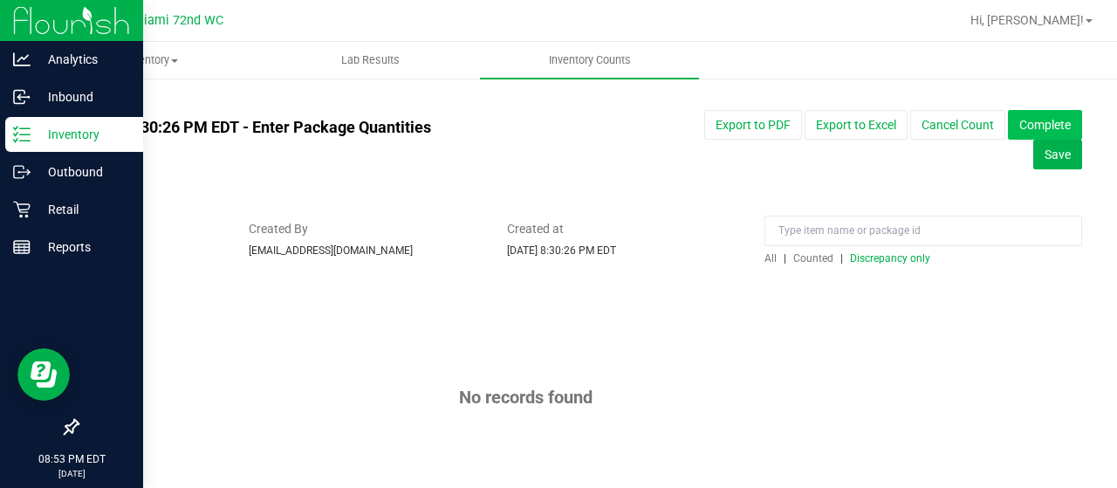
click at [1033, 115] on button "Complete" at bounding box center [1045, 125] width 74 height 30
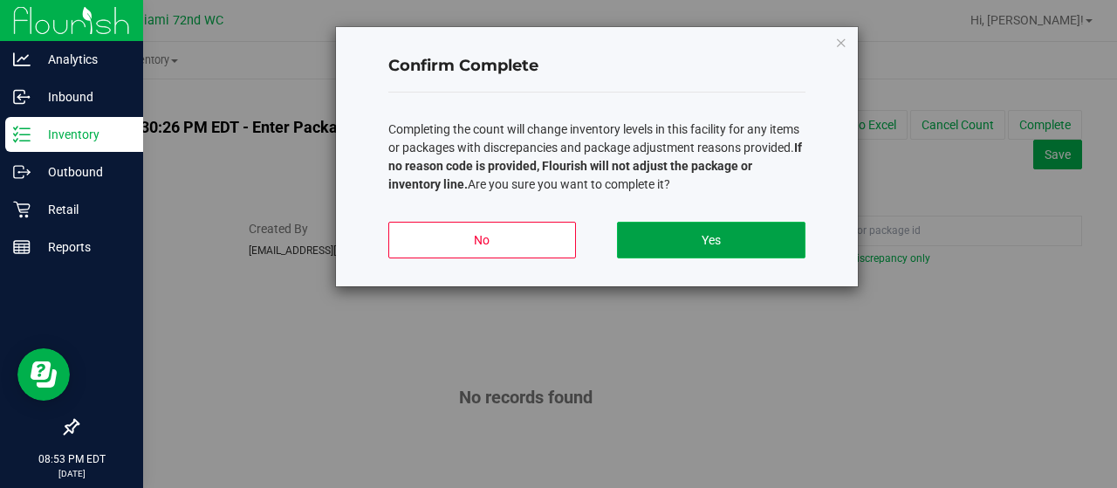
click at [654, 247] on button "Yes" at bounding box center [711, 240] width 188 height 37
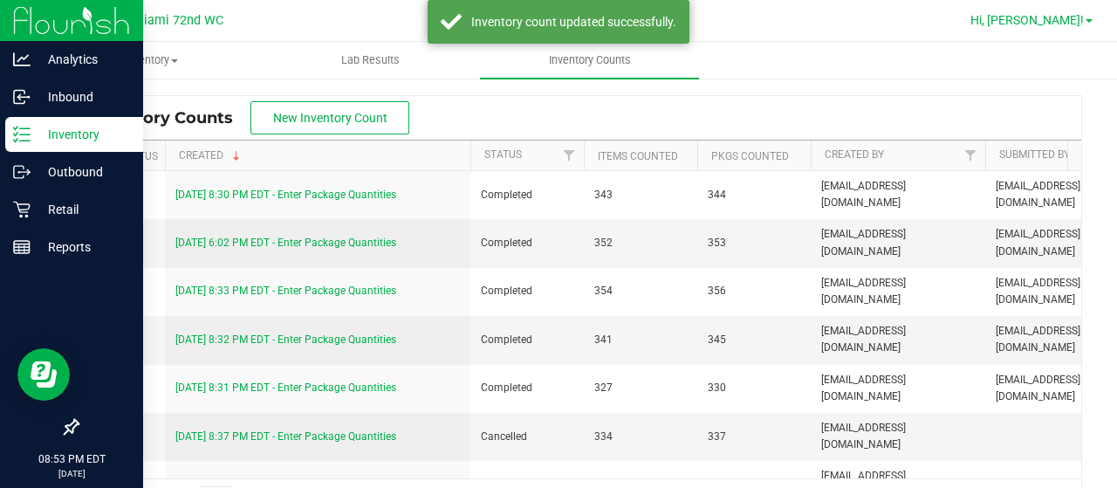
click at [1066, 17] on span "Hi, [PERSON_NAME]!" at bounding box center [1026, 20] width 113 height 14
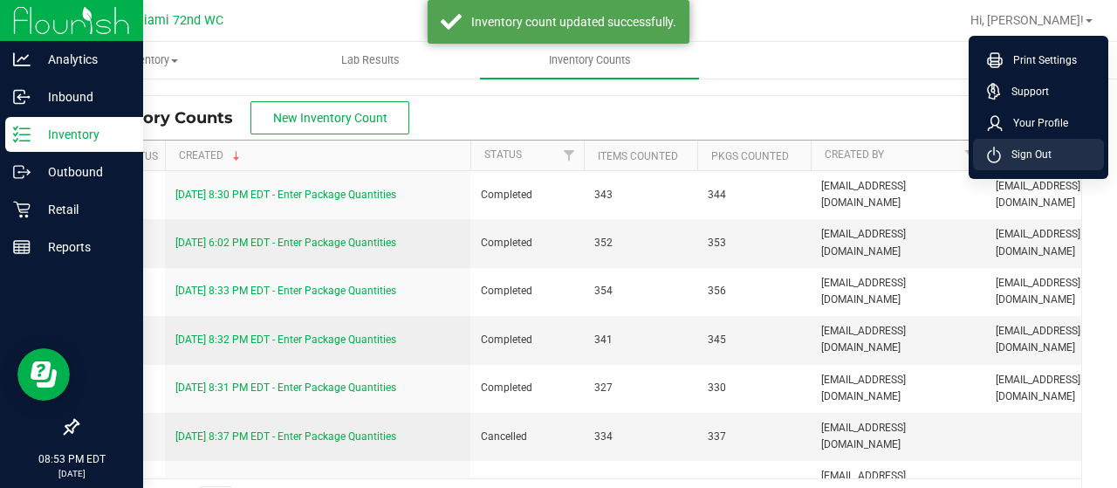
click at [1014, 161] on span "Sign Out" at bounding box center [1026, 154] width 51 height 17
